Goal: Information Seeking & Learning: Learn about a topic

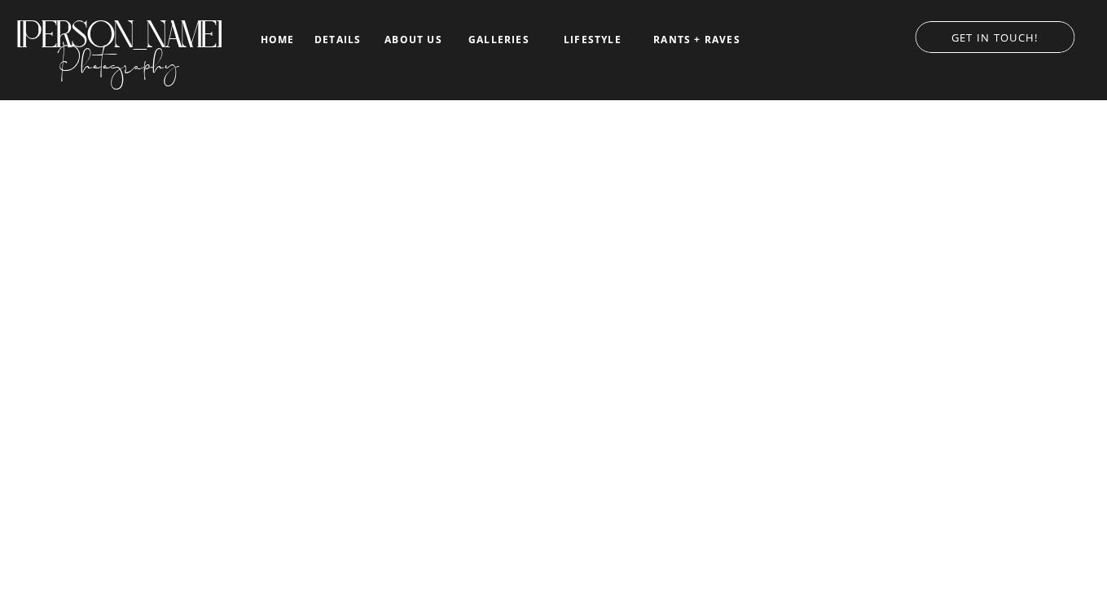
click at [334, 41] on nav "details" at bounding box center [337, 39] width 46 height 10
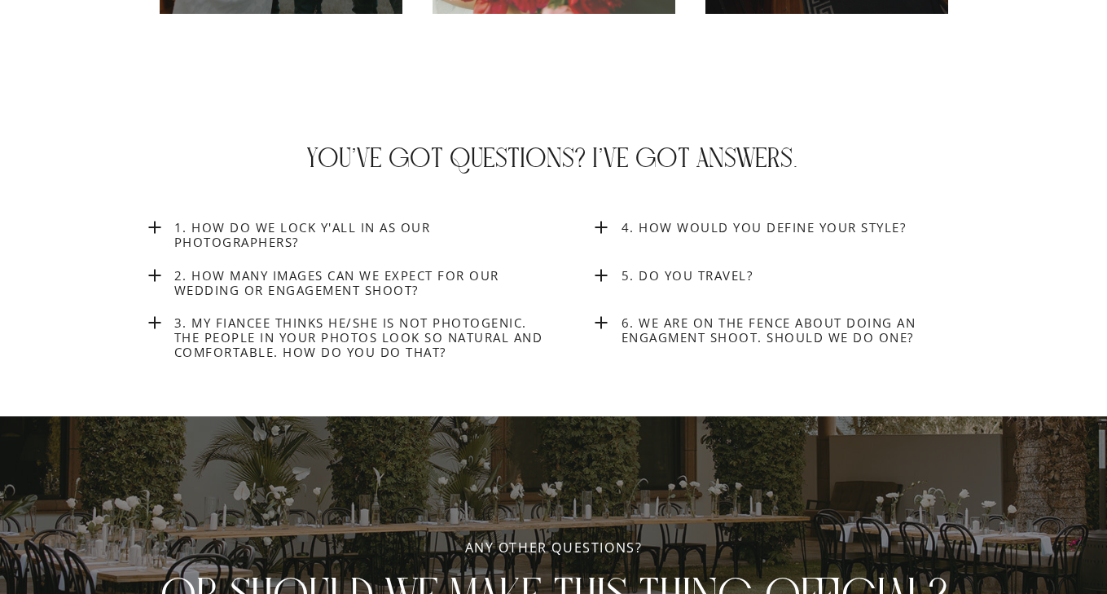
scroll to position [6072, 0]
